Goal: Find specific page/section: Find specific page/section

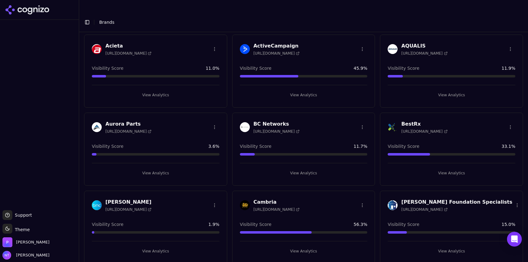
scroll to position [46, 0]
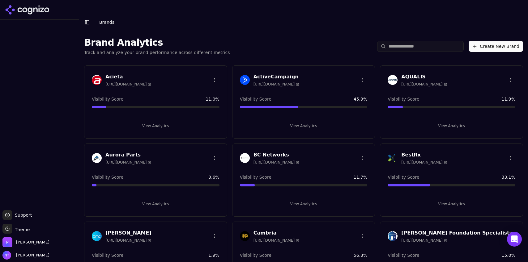
scroll to position [47, 0]
